Goal: Find specific page/section: Find specific page/section

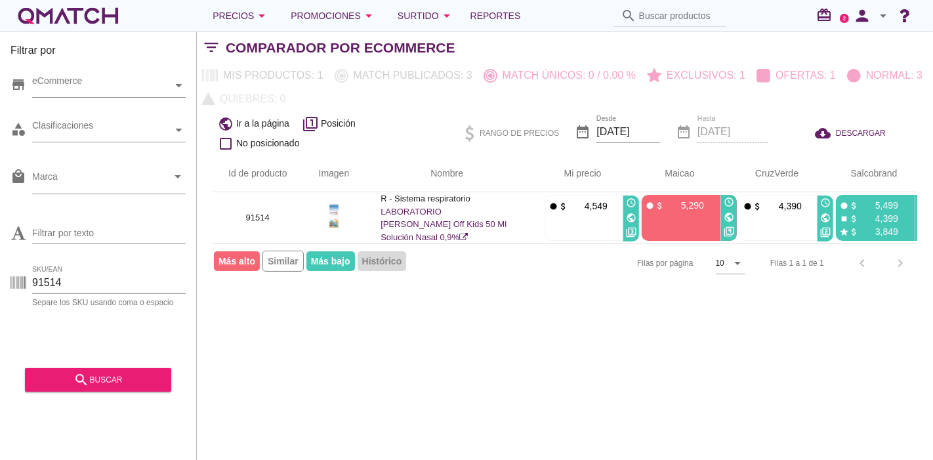
scroll to position [0, 13]
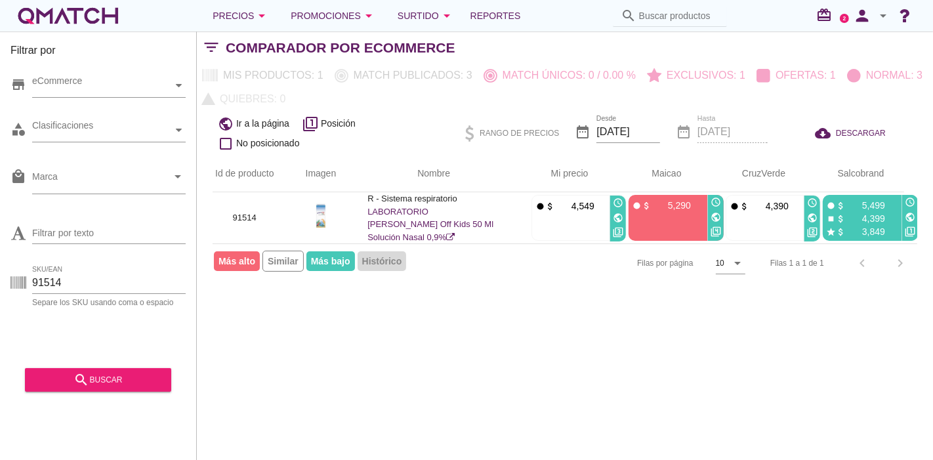
click at [99, 281] on input "91514" at bounding box center [108, 282] width 153 height 21
paste input "0237"
drag, startPoint x: 0, startPoint y: 0, endPoint x: 99, endPoint y: 281, distance: 297.7
click at [99, 281] on input "90237" at bounding box center [108, 282] width 153 height 21
click at [100, 373] on div "search buscar" at bounding box center [97, 380] width 125 height 16
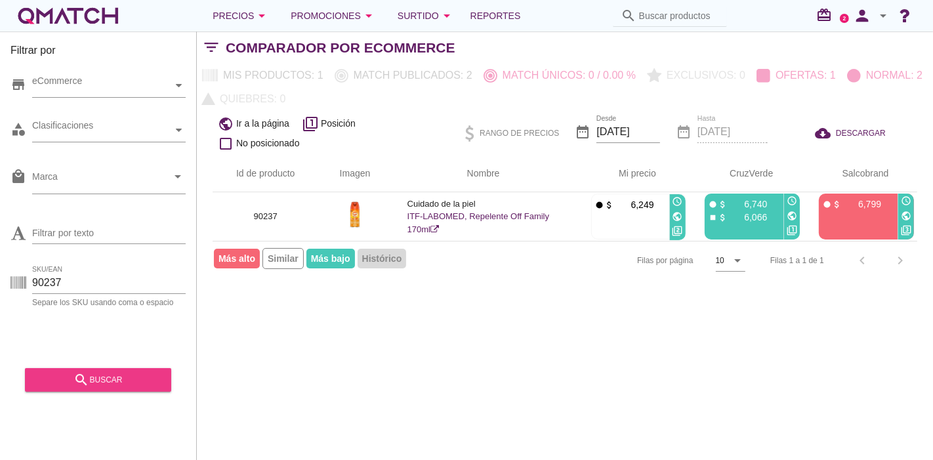
scroll to position [0, 0]
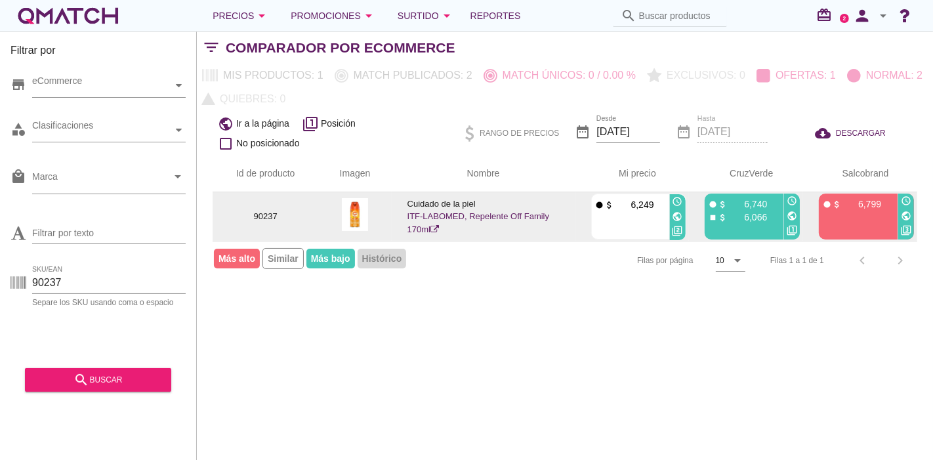
click at [676, 212] on icon "public" at bounding box center [677, 216] width 10 height 10
click at [797, 212] on div "public" at bounding box center [792, 216] width 16 height 15
click at [794, 212] on icon "public" at bounding box center [791, 216] width 10 height 10
click at [899, 214] on div "public" at bounding box center [906, 216] width 16 height 15
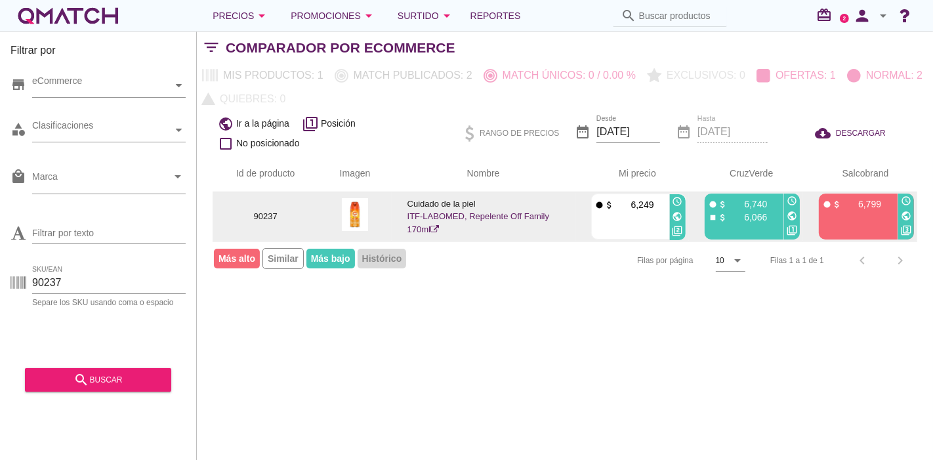
click at [908, 214] on icon "public" at bounding box center [905, 216] width 10 height 10
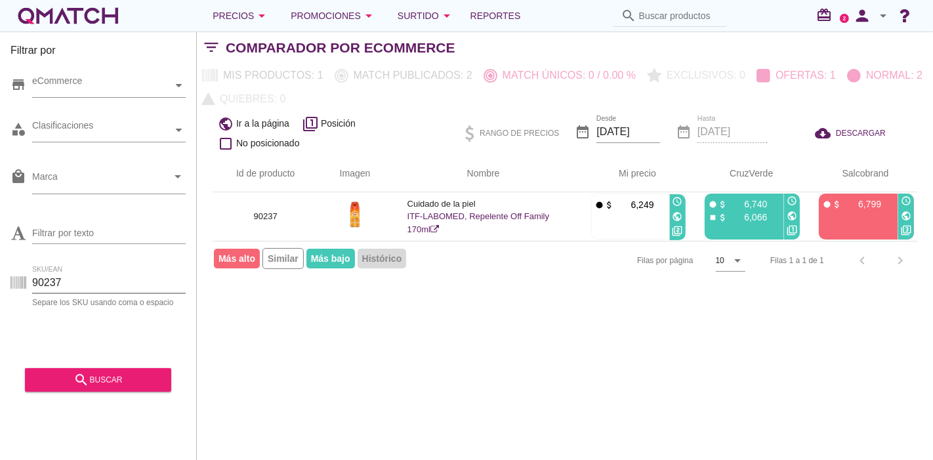
drag, startPoint x: 83, startPoint y: 277, endPoint x: 0, endPoint y: 285, distance: 83.6
click at [0, 285] on div "Filtrar por store eCommerce category Clasificaciones local_mall Marca arrow_dro…" at bounding box center [98, 245] width 197 height 428
type input "971"
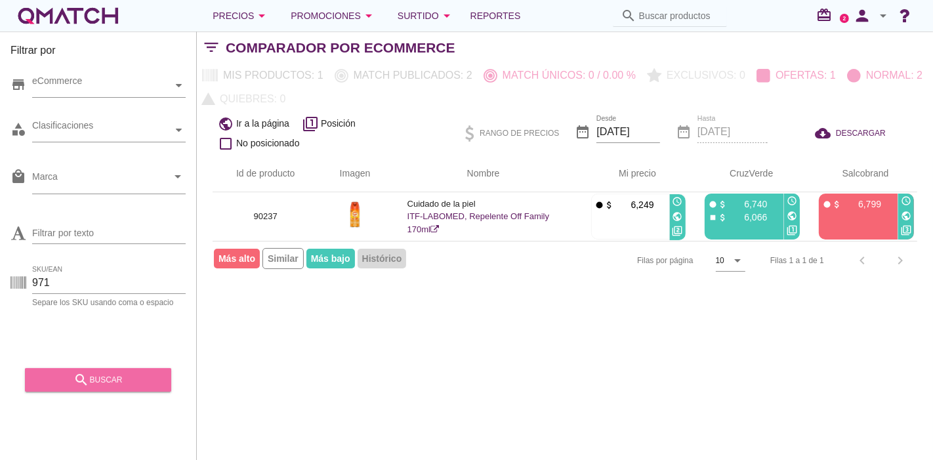
click at [56, 373] on div "search buscar" at bounding box center [97, 380] width 125 height 16
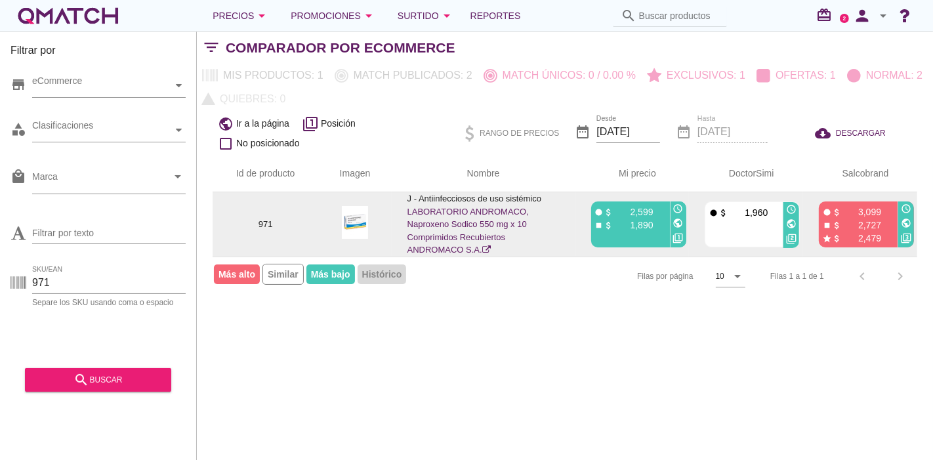
click at [347, 214] on img at bounding box center [355, 222] width 26 height 33
